Goal: Navigation & Orientation: Find specific page/section

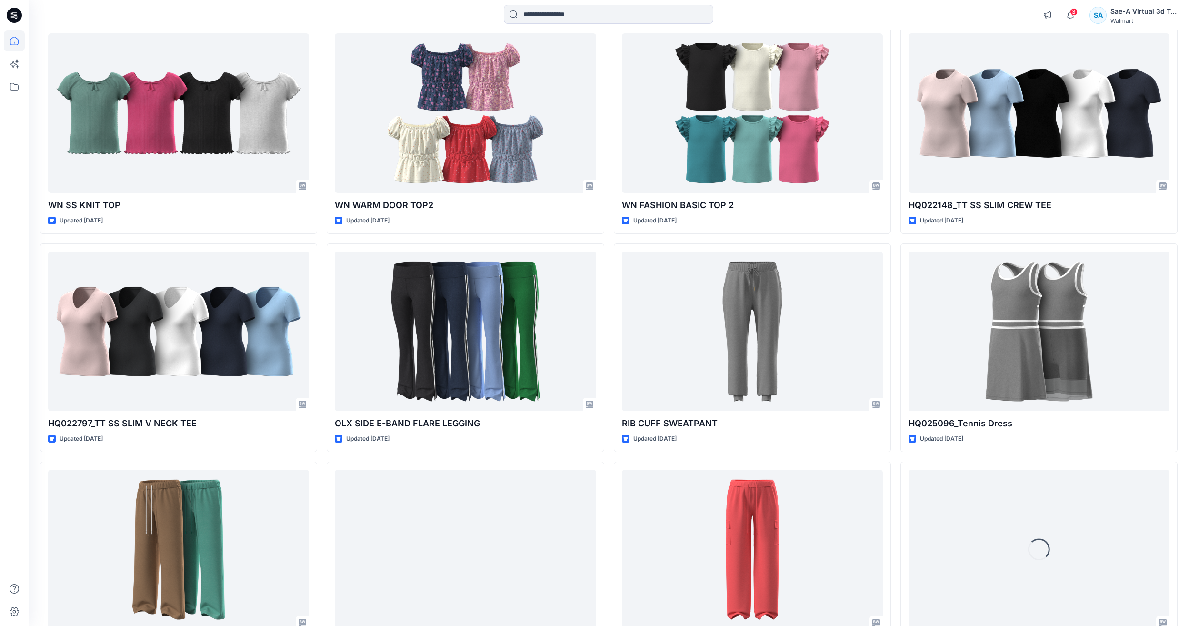
scroll to position [1329, 0]
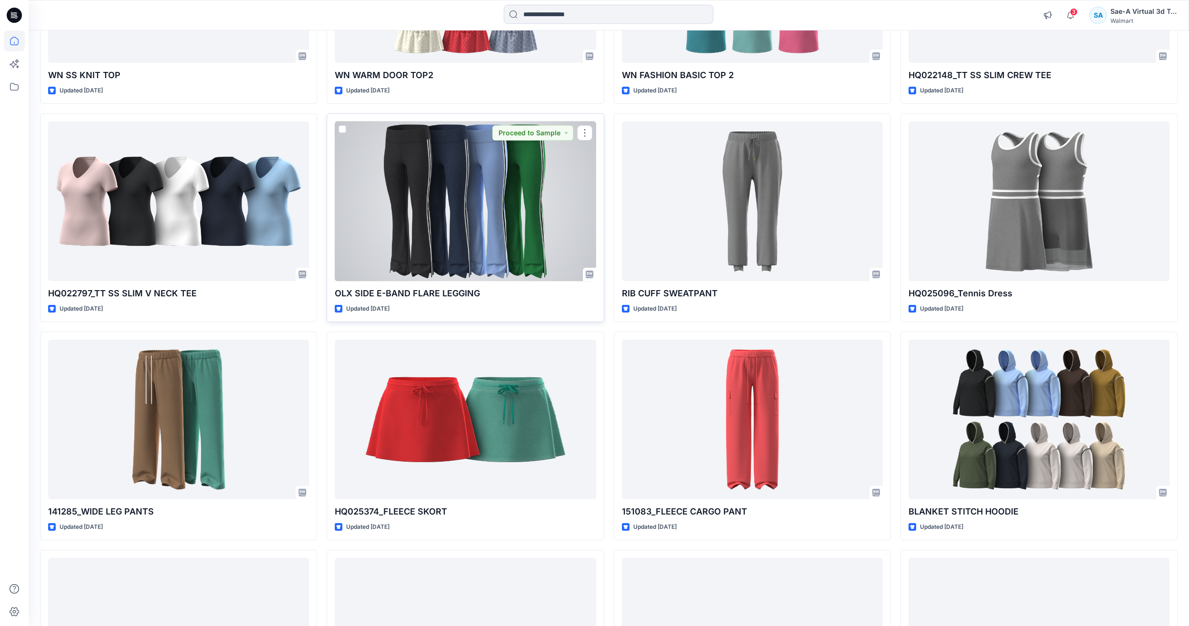
click at [470, 166] on div at bounding box center [465, 201] width 261 height 160
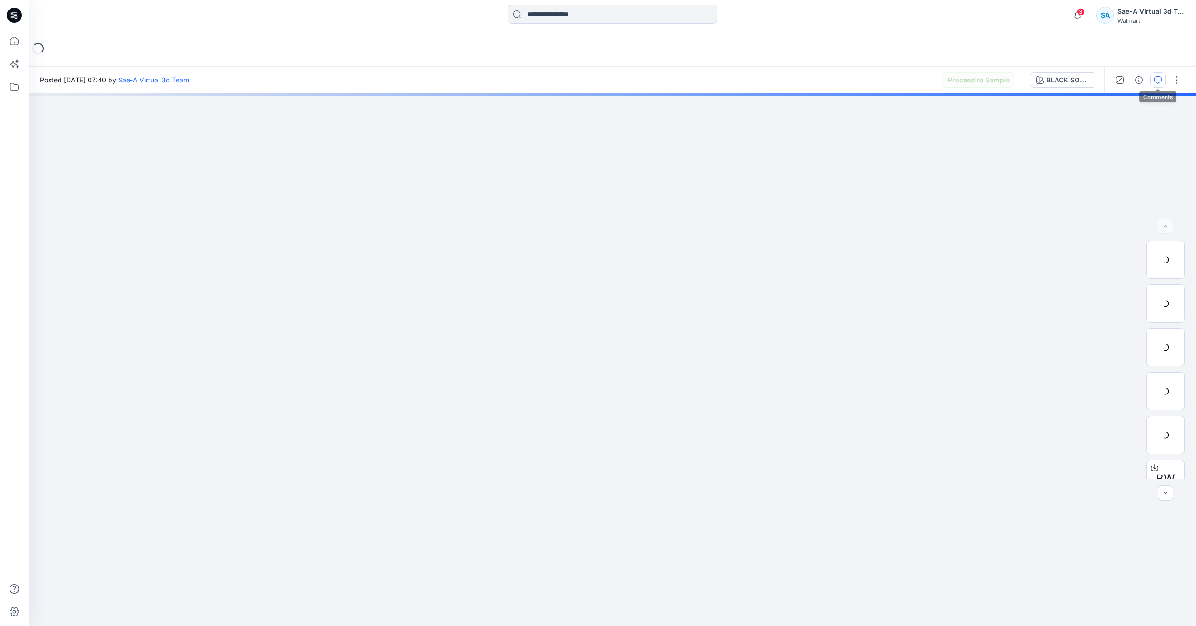
click at [1159, 75] on button "button" at bounding box center [1157, 79] width 15 height 15
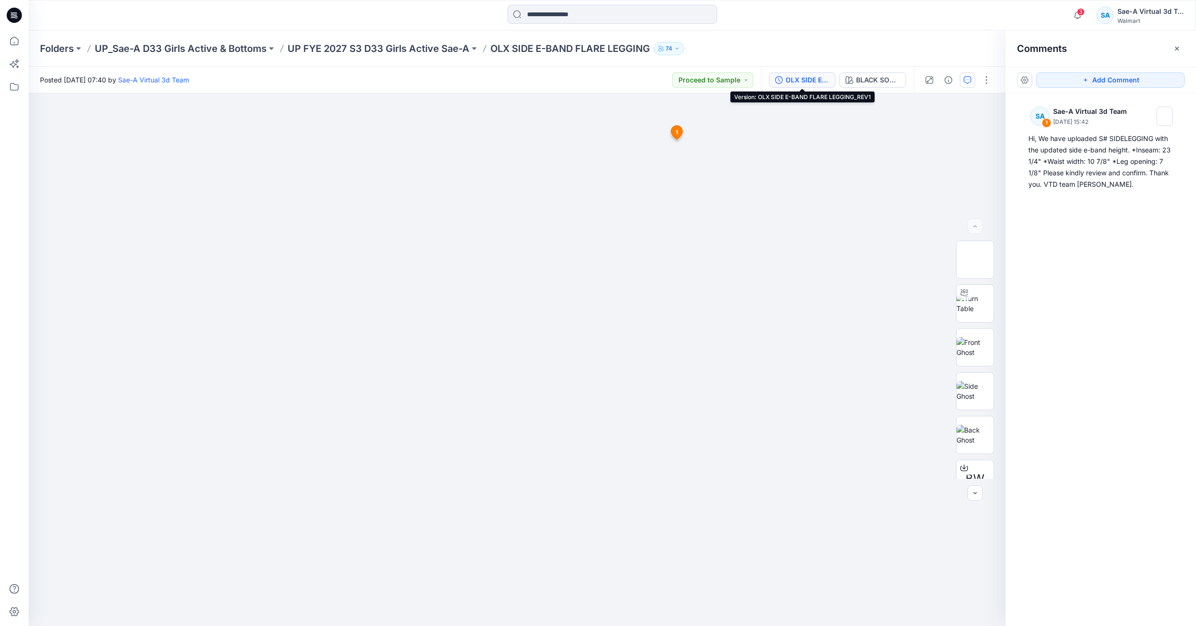
click at [799, 84] on div "OLX SIDE E-BAND FLARE LEGGING_REV1" at bounding box center [808, 80] width 44 height 10
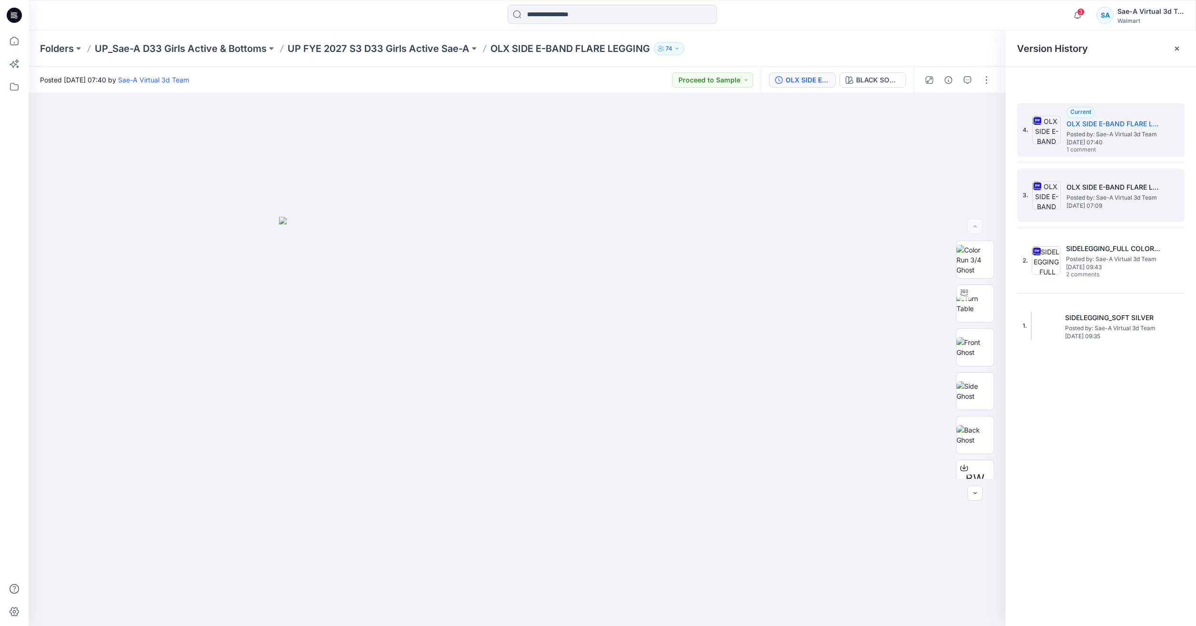
click at [1104, 207] on span "[DATE] 07:09" at bounding box center [1114, 205] width 95 height 7
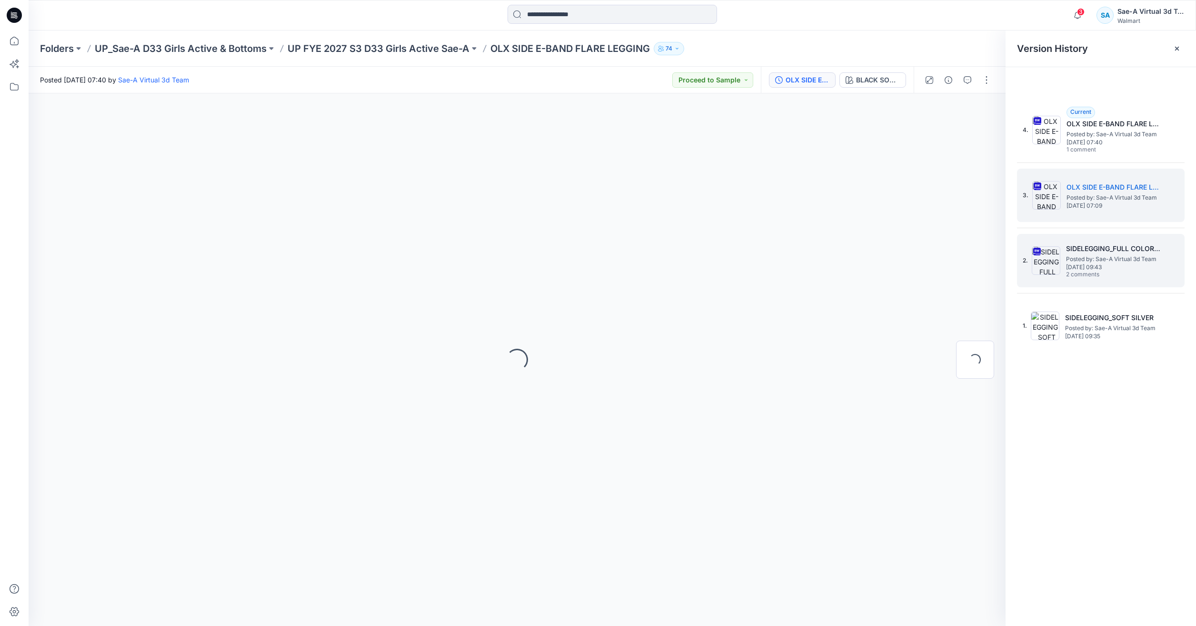
click at [1104, 246] on h5 "SIDELEGGING_FULL COLORWAYS" at bounding box center [1113, 248] width 95 height 11
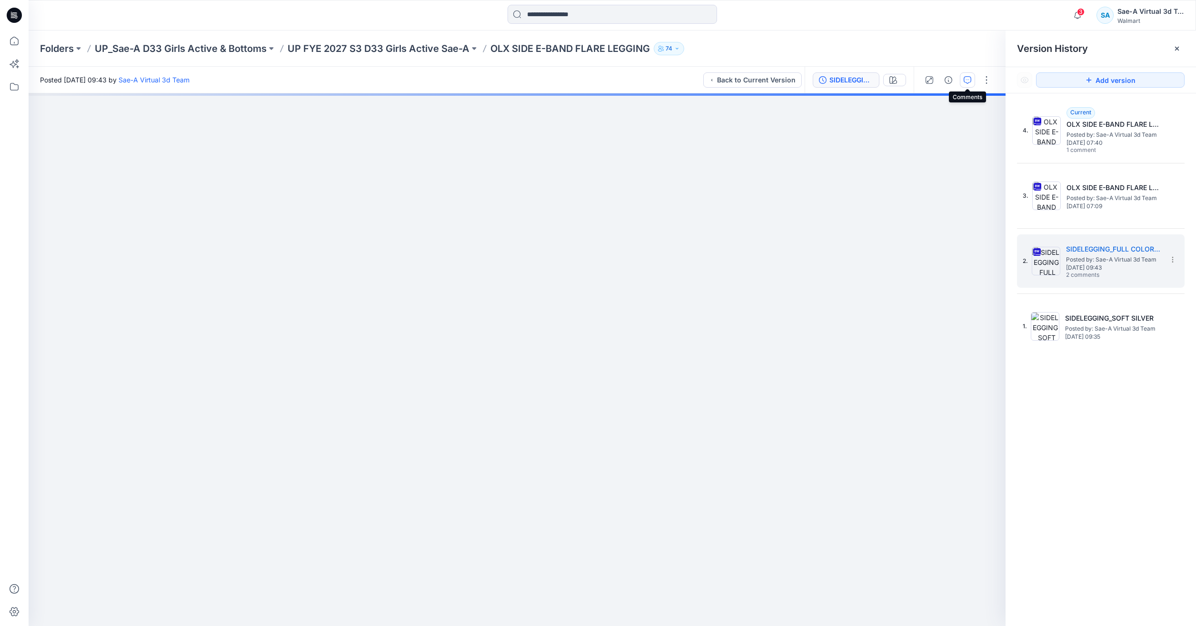
click at [966, 83] on icon "button" at bounding box center [968, 80] width 8 height 8
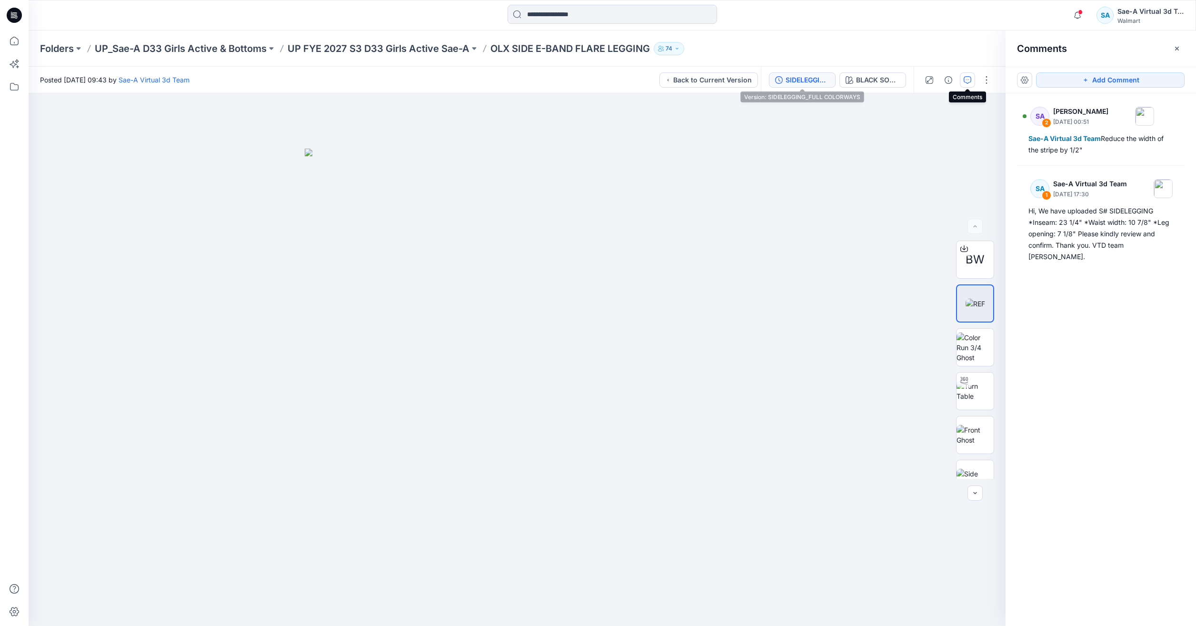
click at [779, 76] on icon "button" at bounding box center [779, 80] width 8 height 8
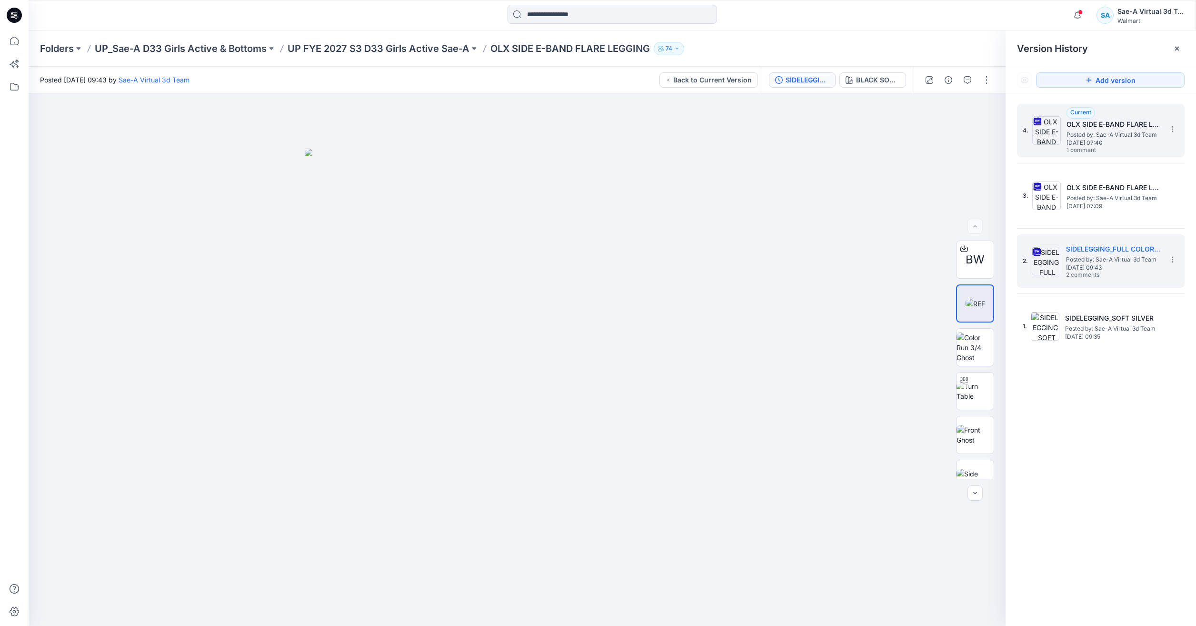
click at [1133, 152] on span "1 comment" at bounding box center [1100, 151] width 67 height 8
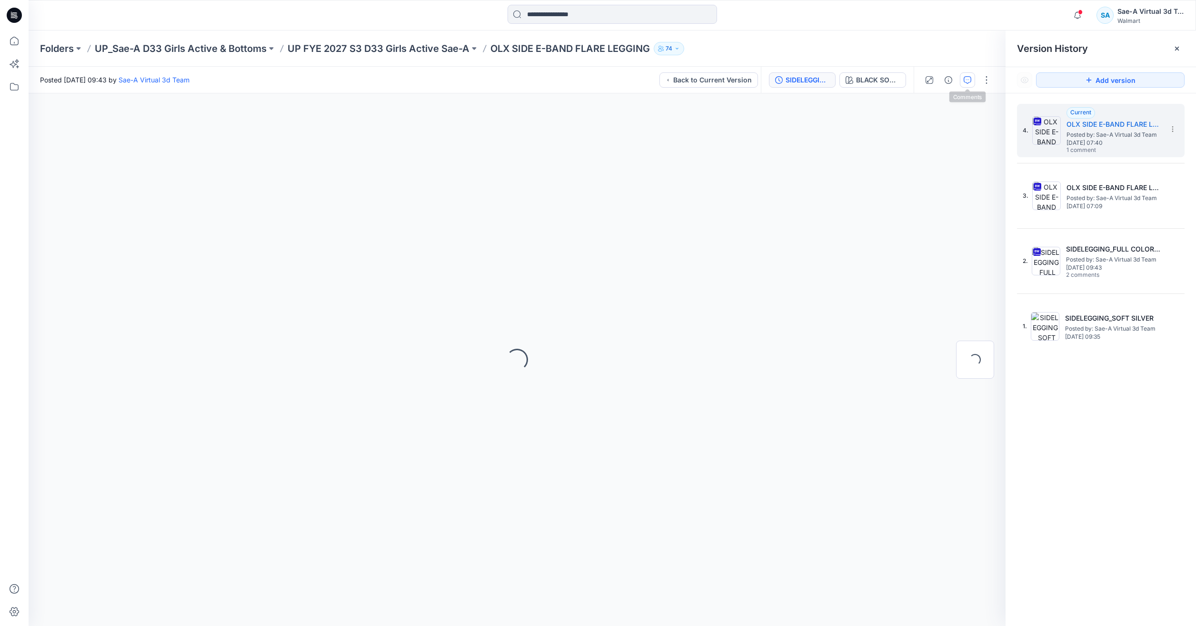
click at [972, 84] on button "button" at bounding box center [967, 79] width 15 height 15
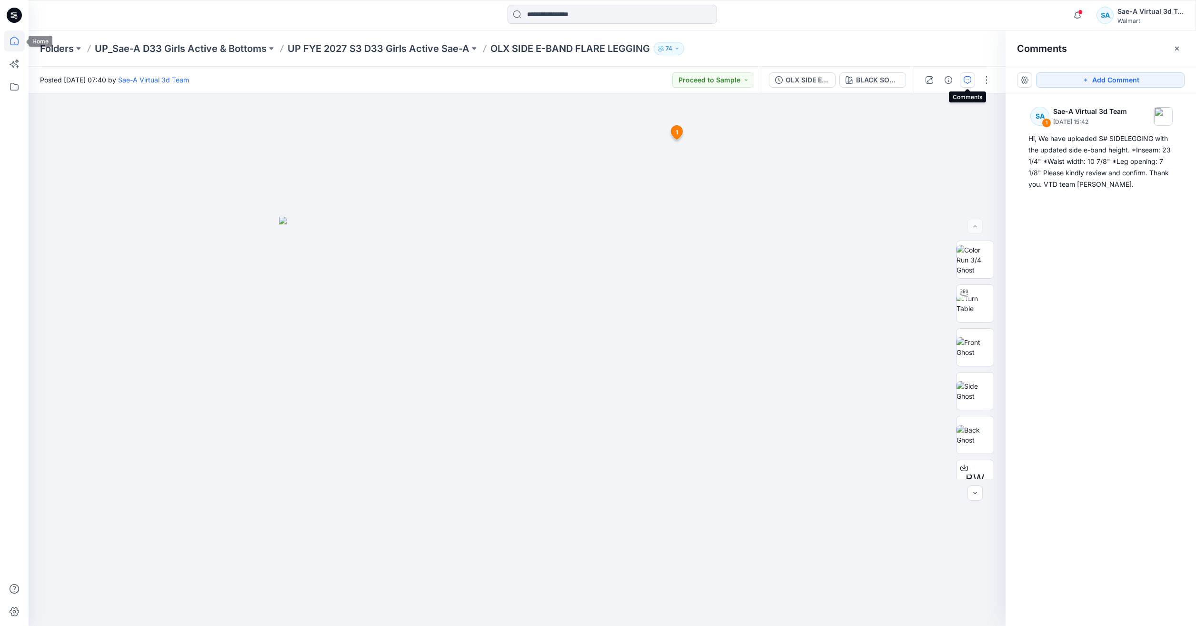
click at [7, 40] on icon at bounding box center [14, 40] width 21 height 21
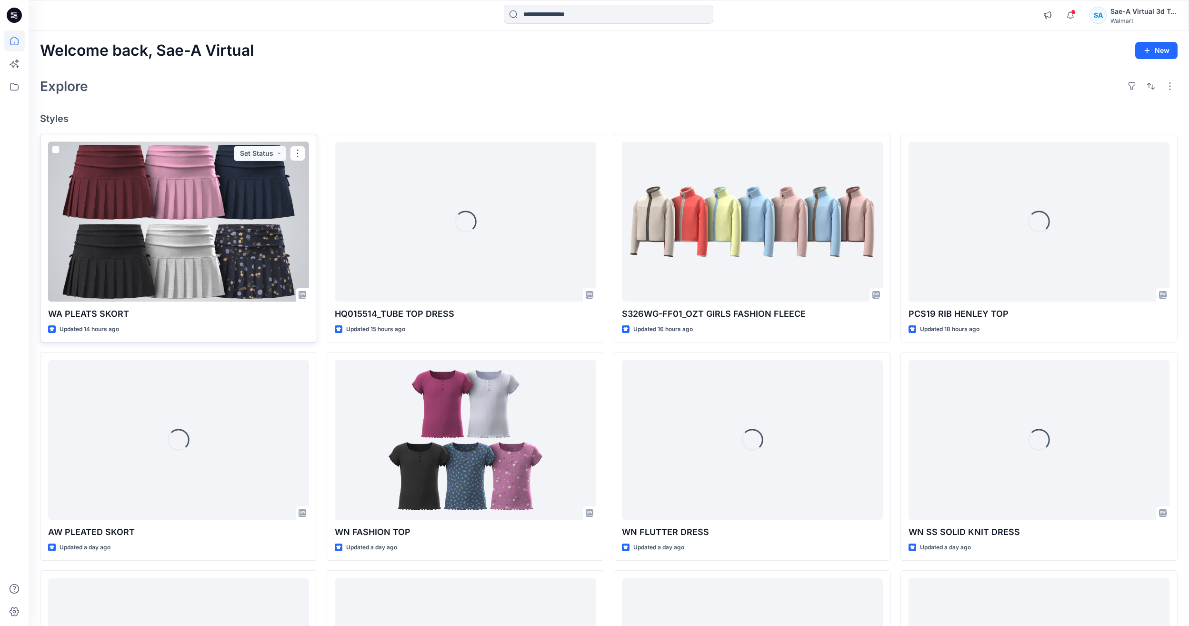
click at [230, 266] on div at bounding box center [178, 222] width 261 height 160
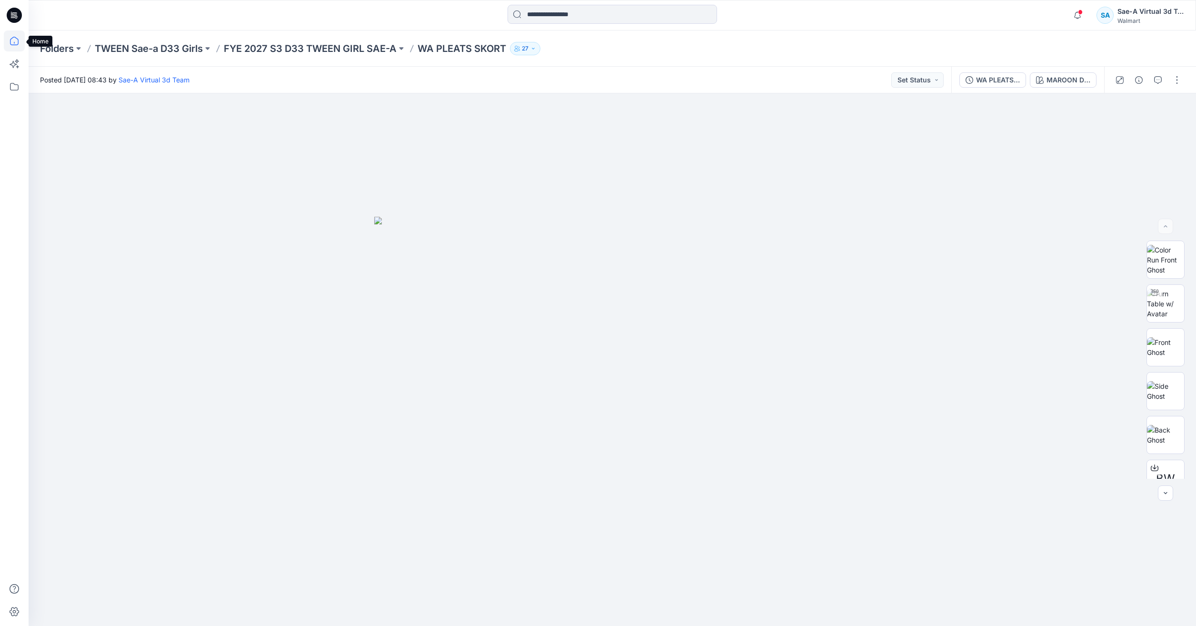
click at [10, 45] on icon at bounding box center [14, 40] width 21 height 21
